Goal: Task Accomplishment & Management: Use online tool/utility

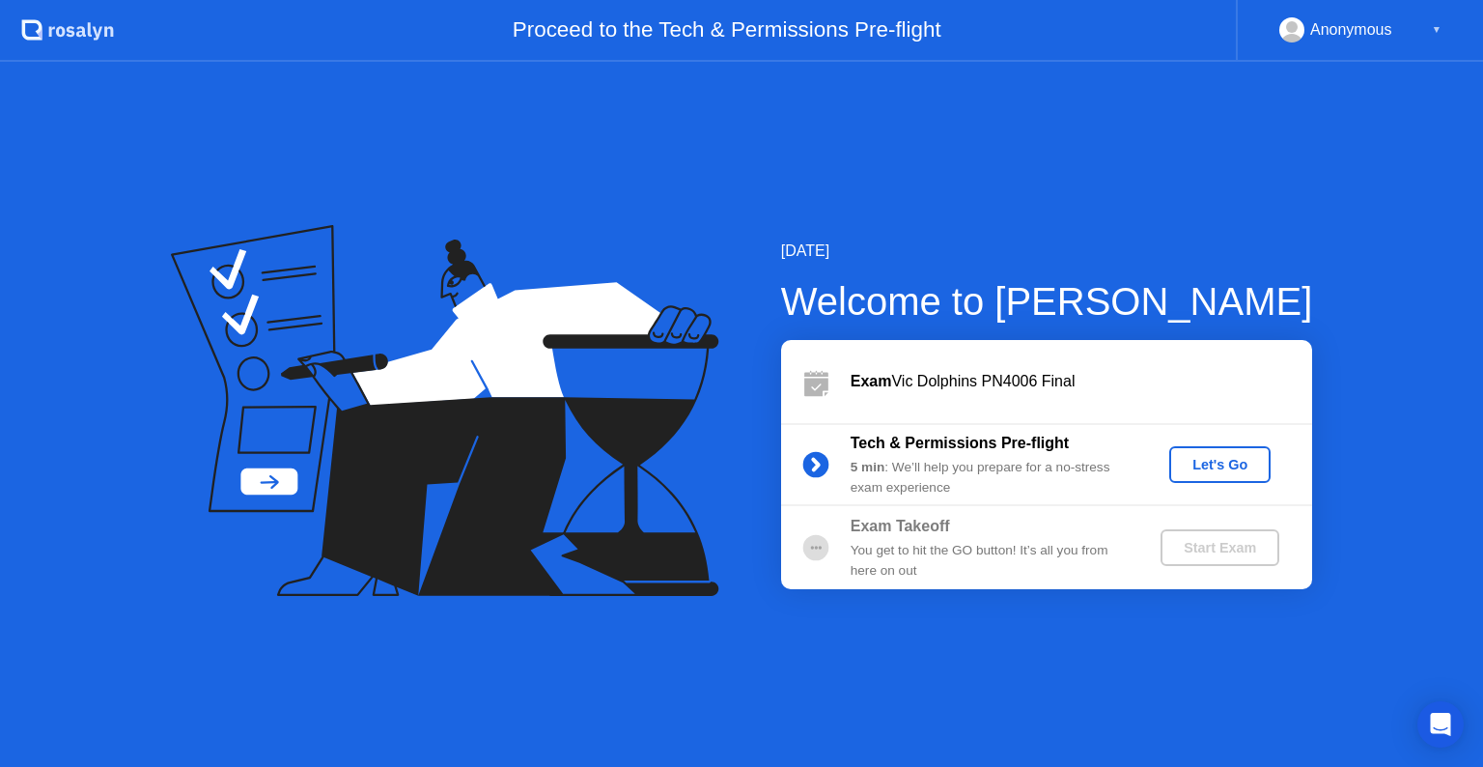
click at [1209, 464] on div "Let's Go" at bounding box center [1220, 464] width 86 height 15
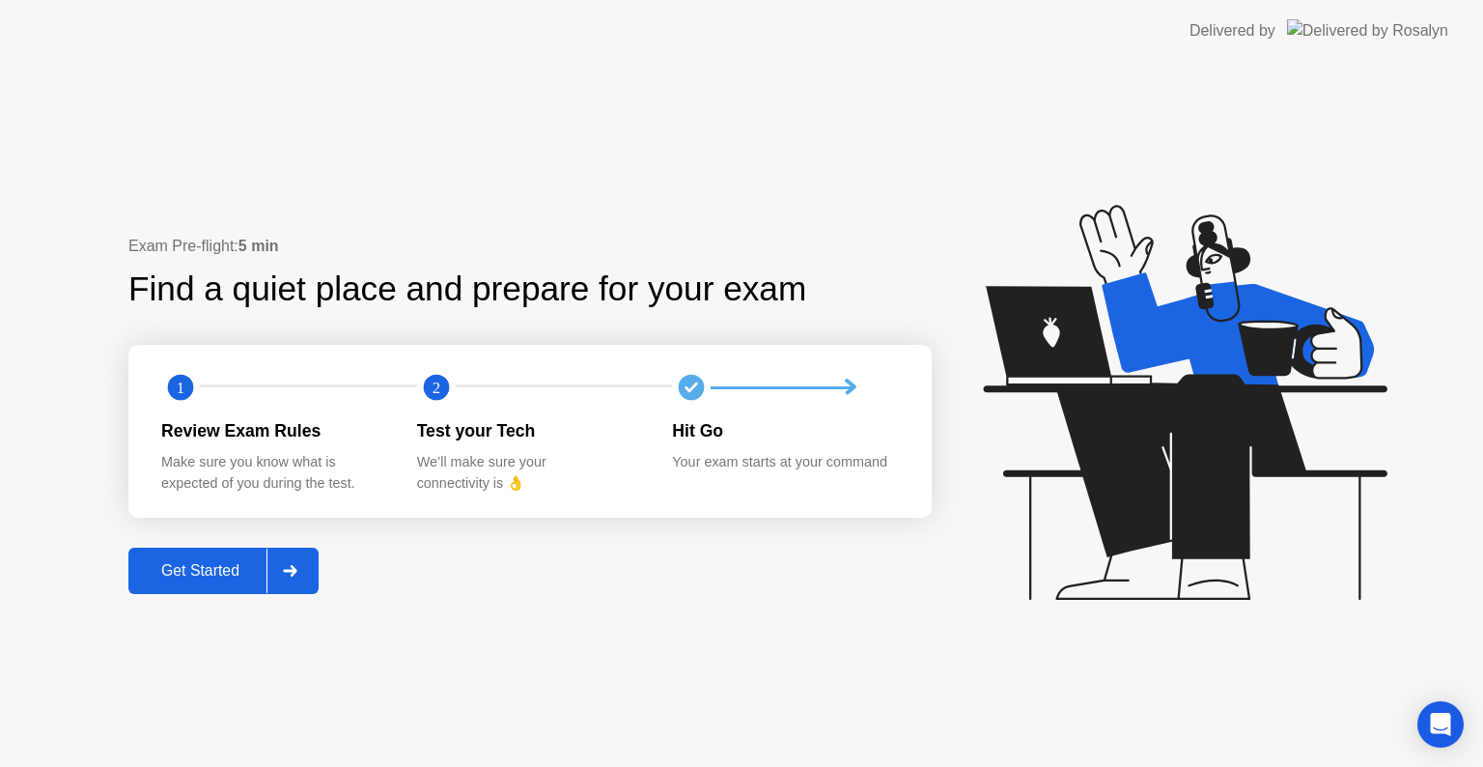
click at [224, 579] on div "Get Started" at bounding box center [200, 570] width 132 height 17
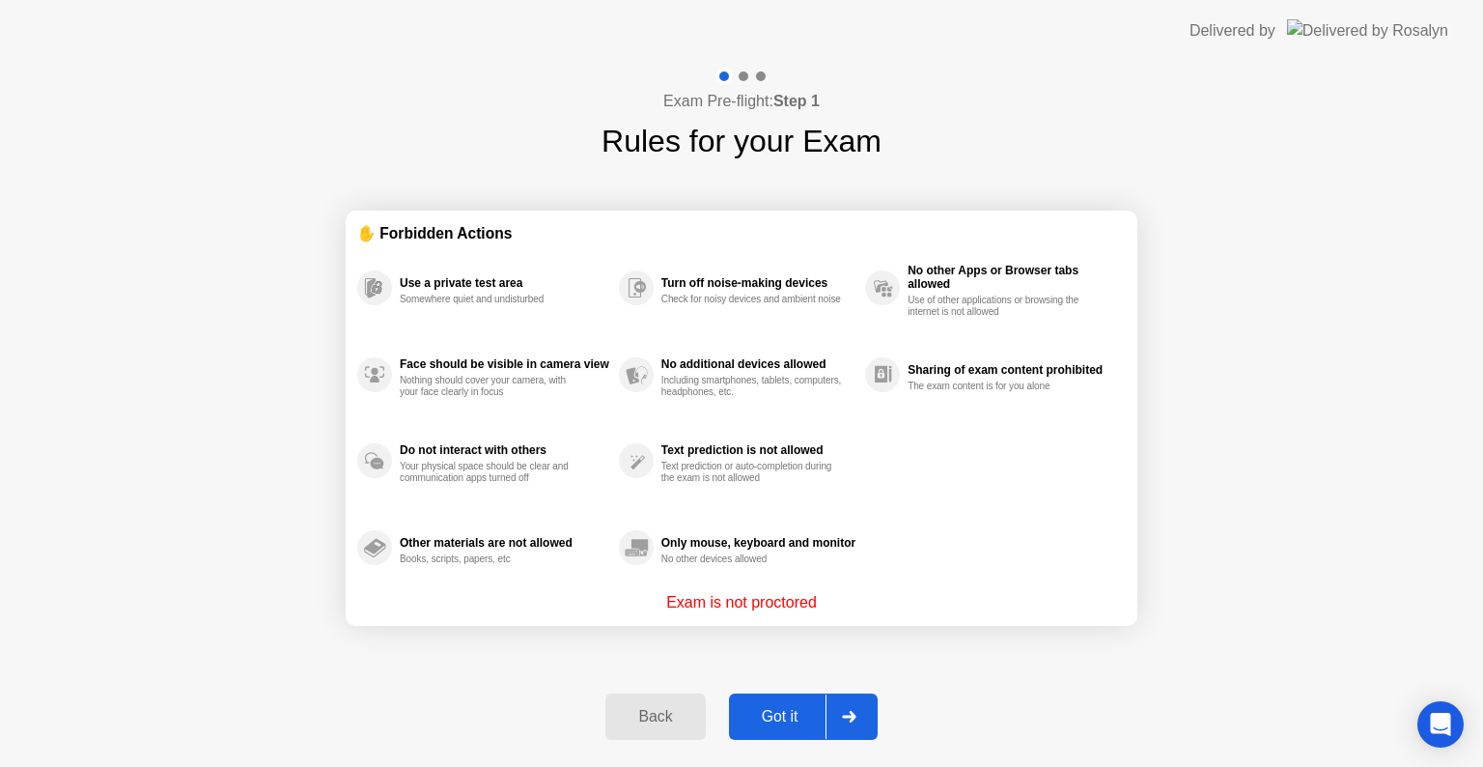
click at [799, 712] on div "Got it" at bounding box center [780, 716] width 91 height 17
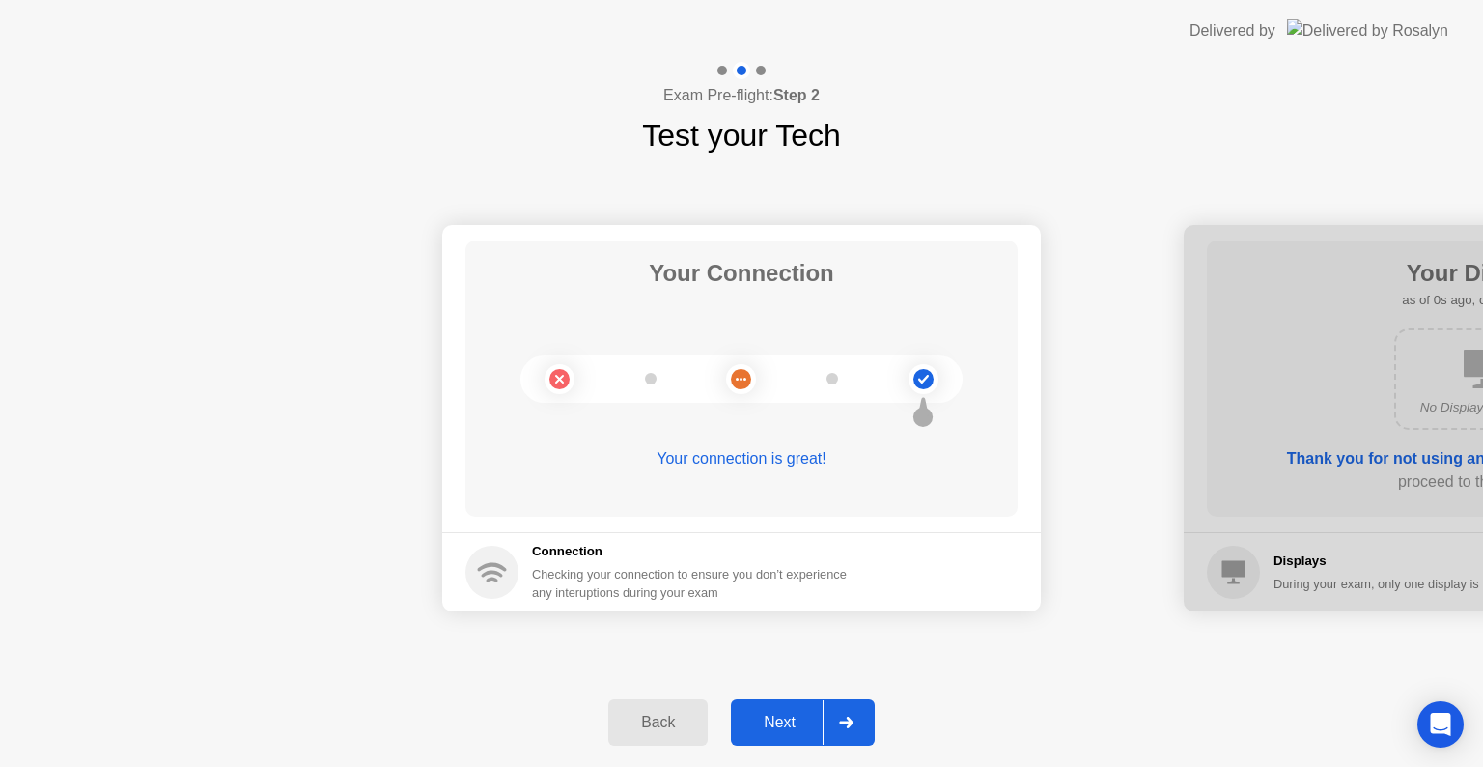
click at [799, 713] on div "Next" at bounding box center [780, 721] width 86 height 17
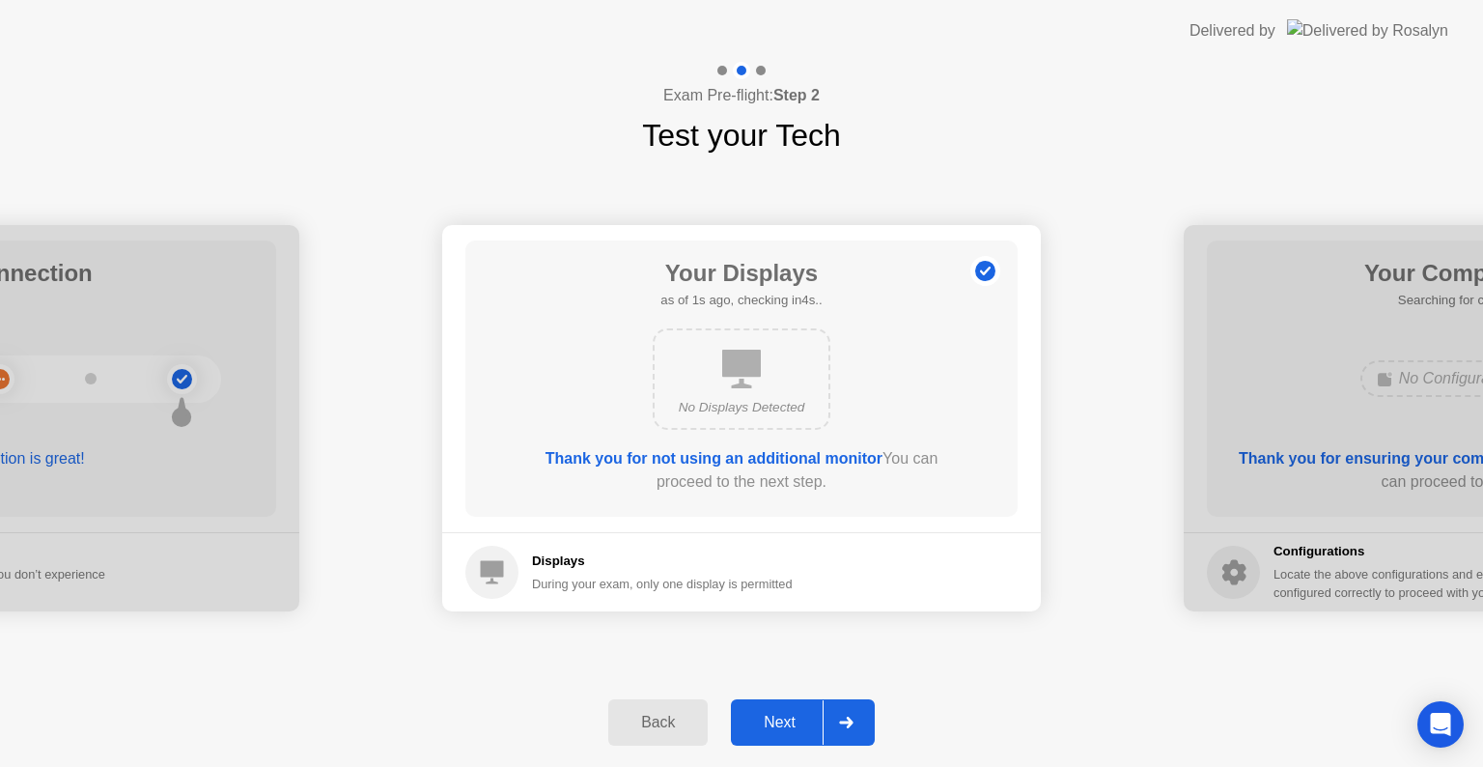
click at [799, 713] on div "Next" at bounding box center [780, 721] width 86 height 17
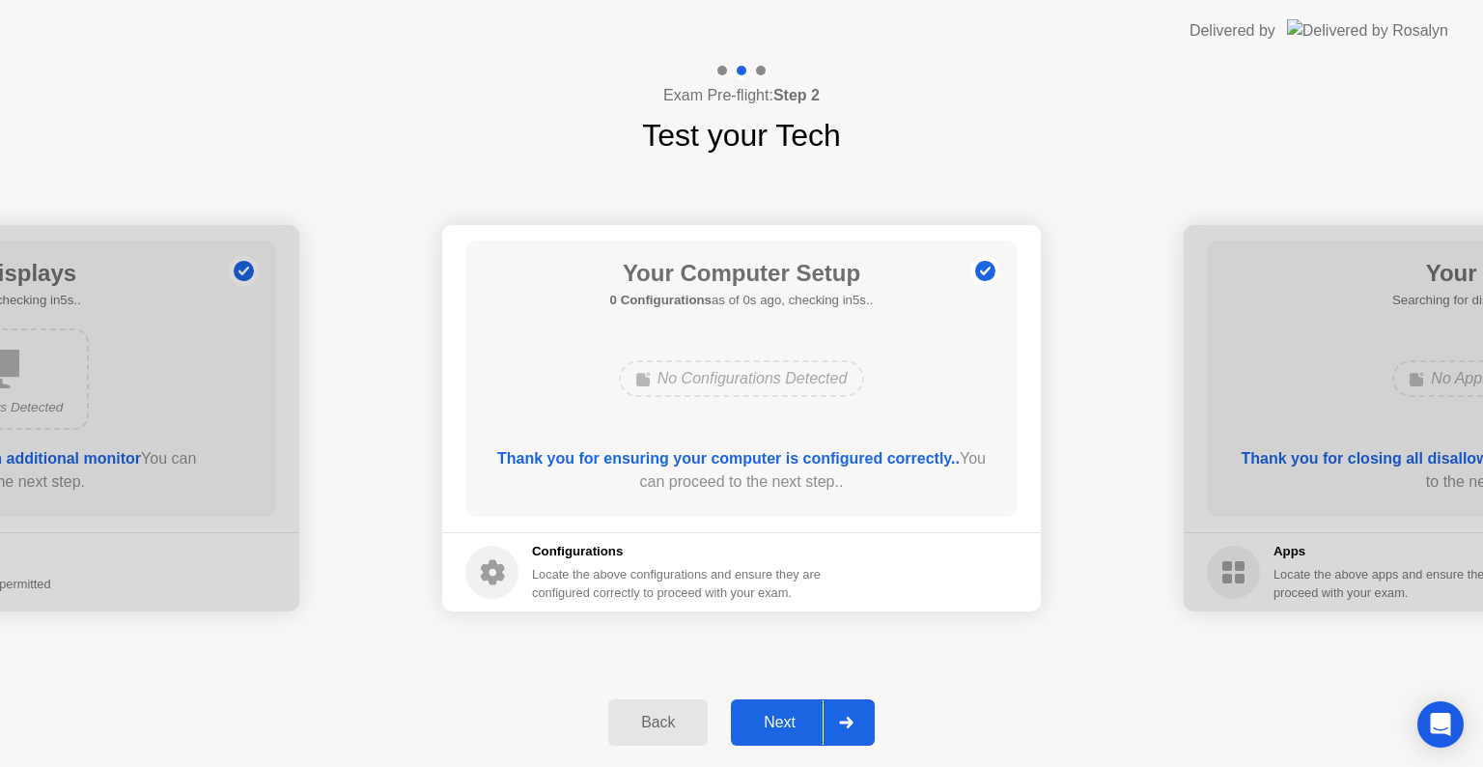
click at [799, 713] on div "Next" at bounding box center [780, 721] width 86 height 17
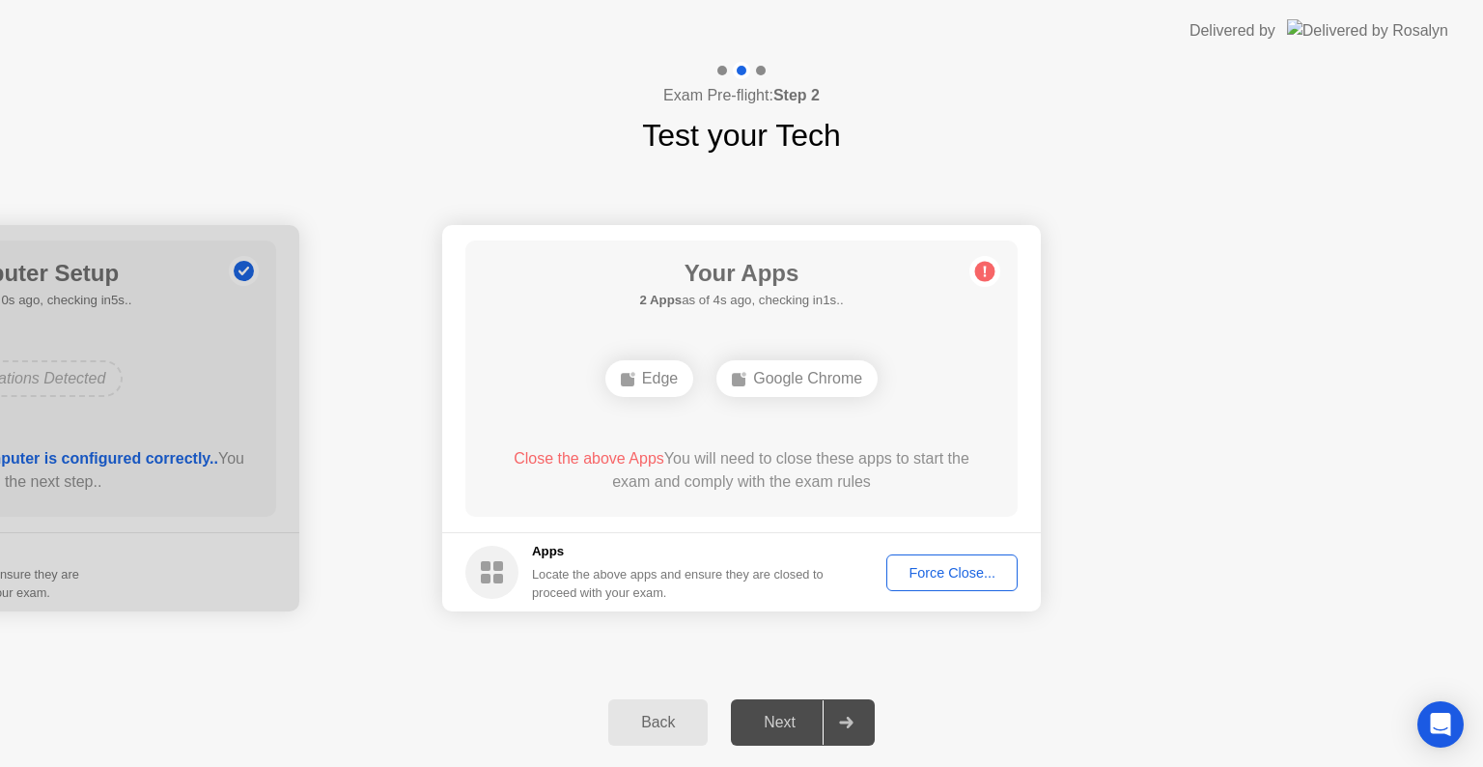
click at [965, 559] on button "Force Close..." at bounding box center [951, 572] width 131 height 37
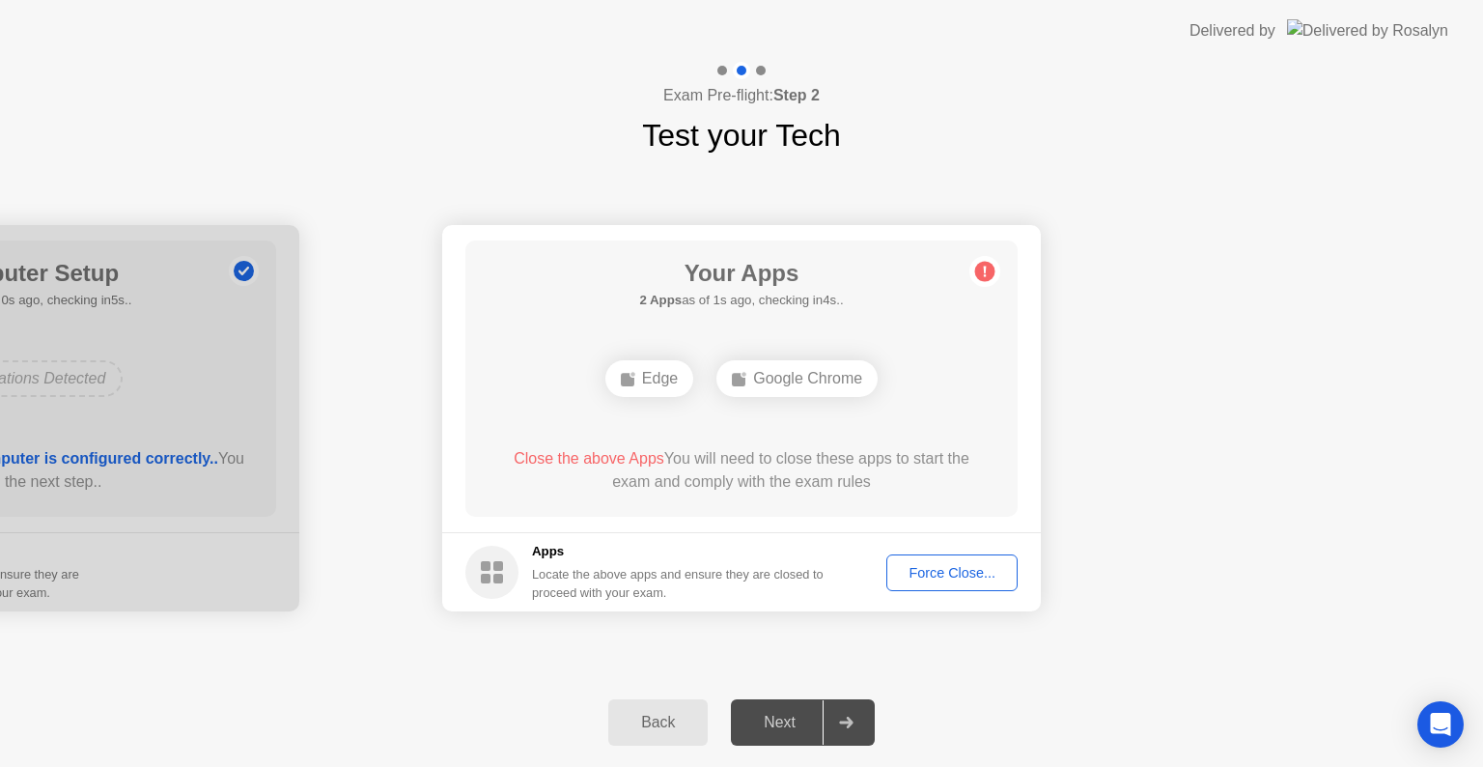
click at [933, 583] on button "Force Close..." at bounding box center [951, 572] width 131 height 37
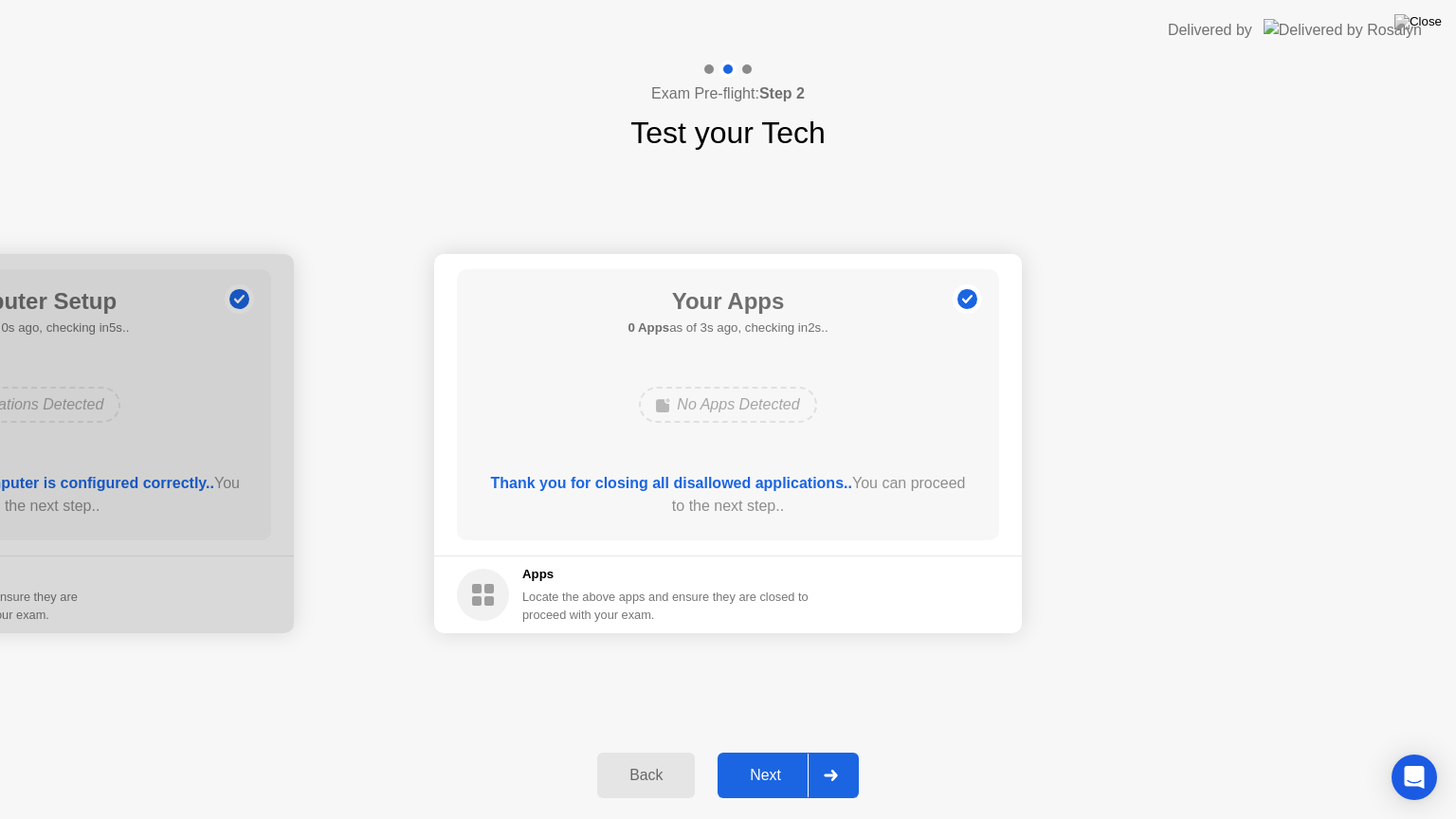
click at [783, 752] on div "Back Next" at bounding box center [728, 775] width 1456 height 87
click at [764, 752] on div "Next" at bounding box center [766, 775] width 84 height 17
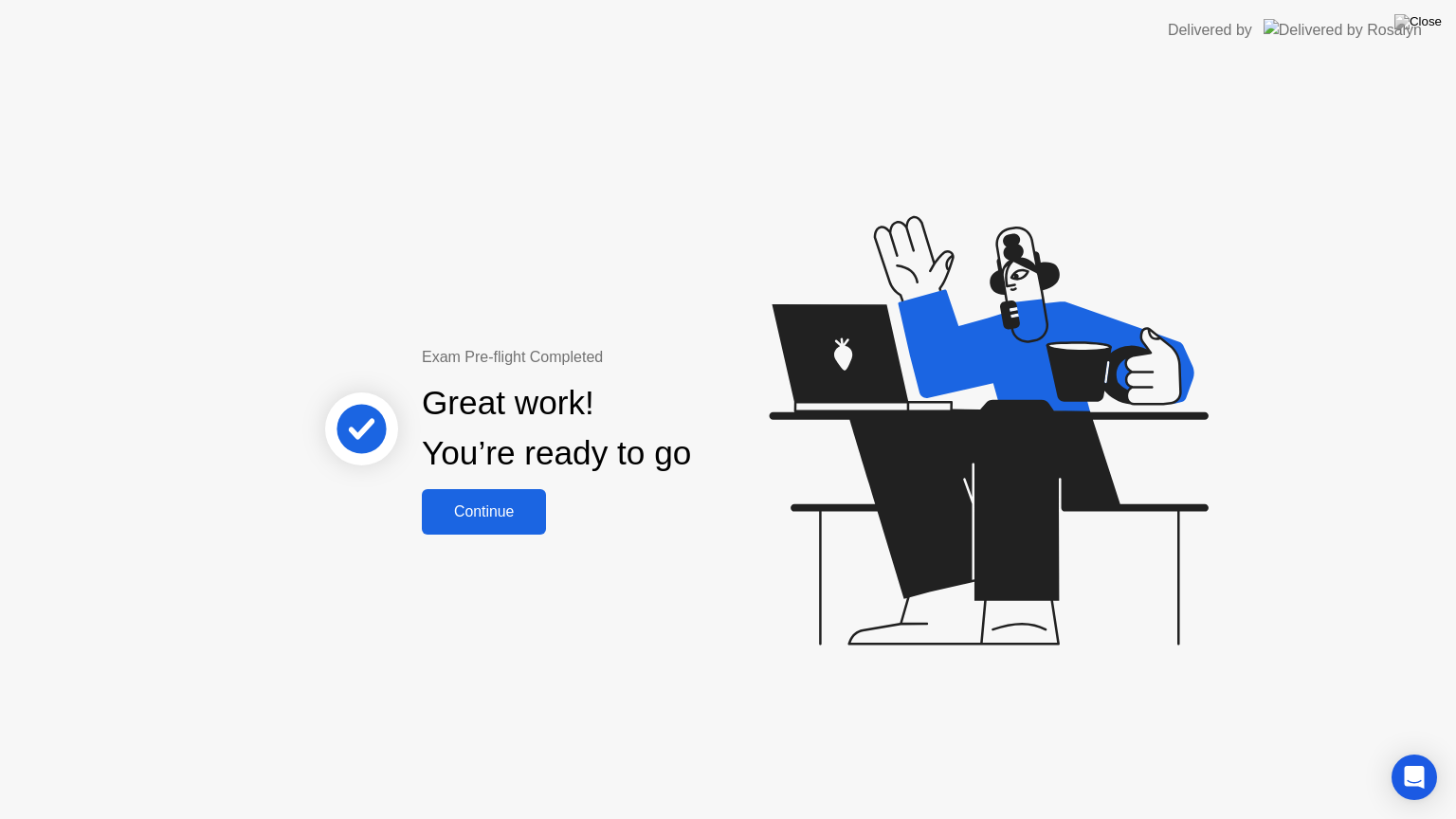
click at [474, 508] on div "Continue" at bounding box center [483, 512] width 113 height 17
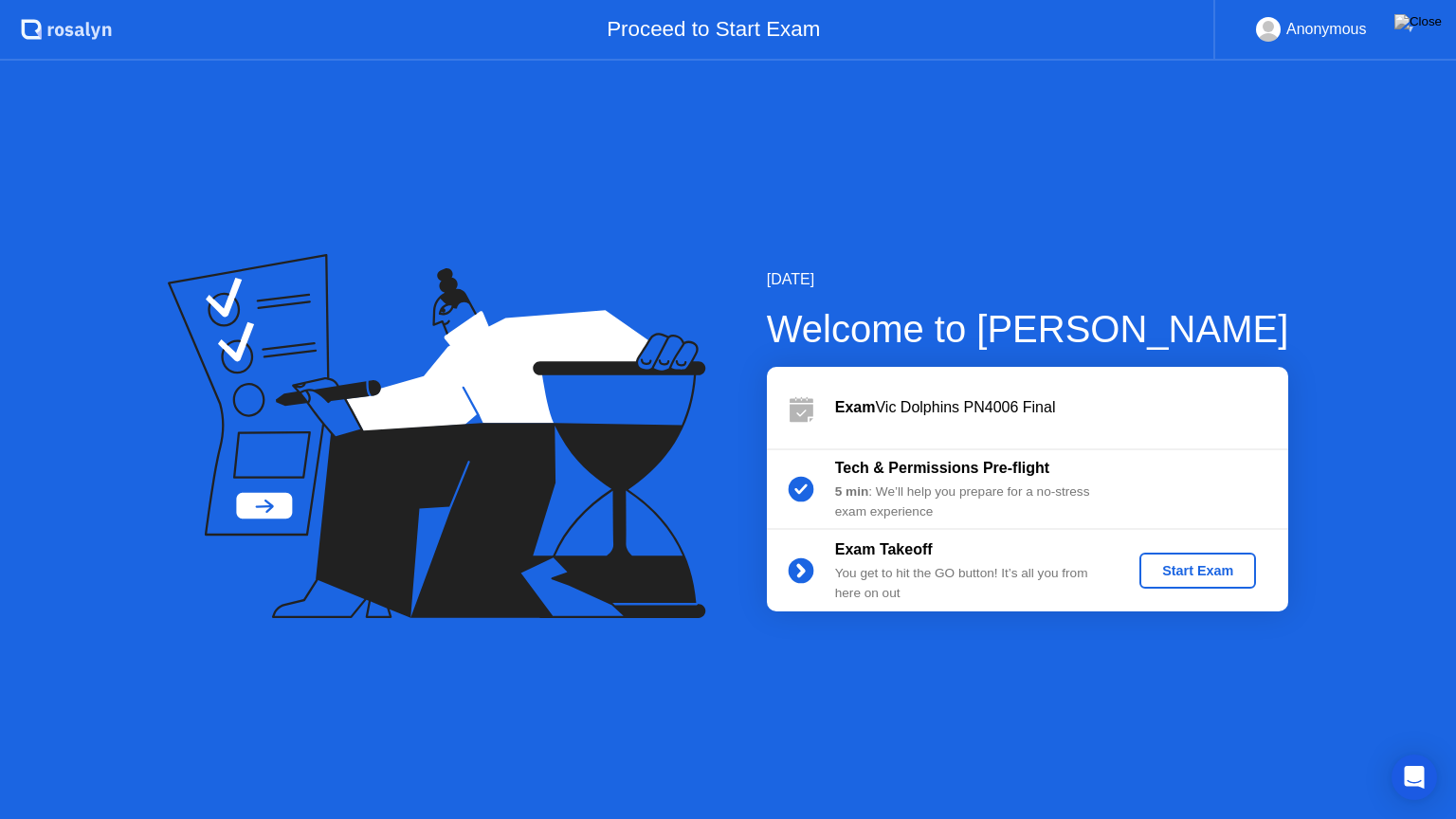
click at [1203, 568] on div "Start Exam" at bounding box center [1197, 570] width 101 height 15
